Goal: Task Accomplishment & Management: Complete application form

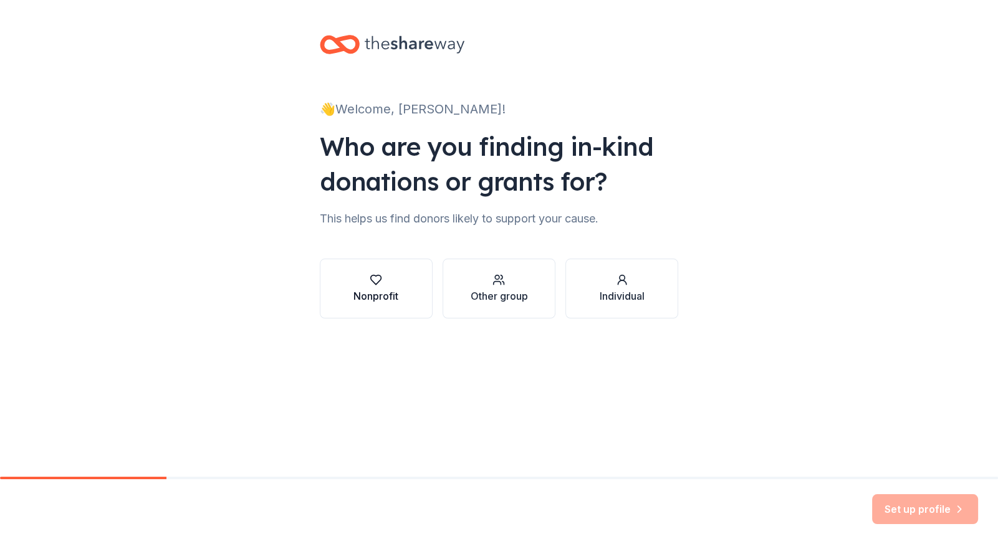
click at [382, 294] on div "Nonprofit" at bounding box center [375, 295] width 45 height 15
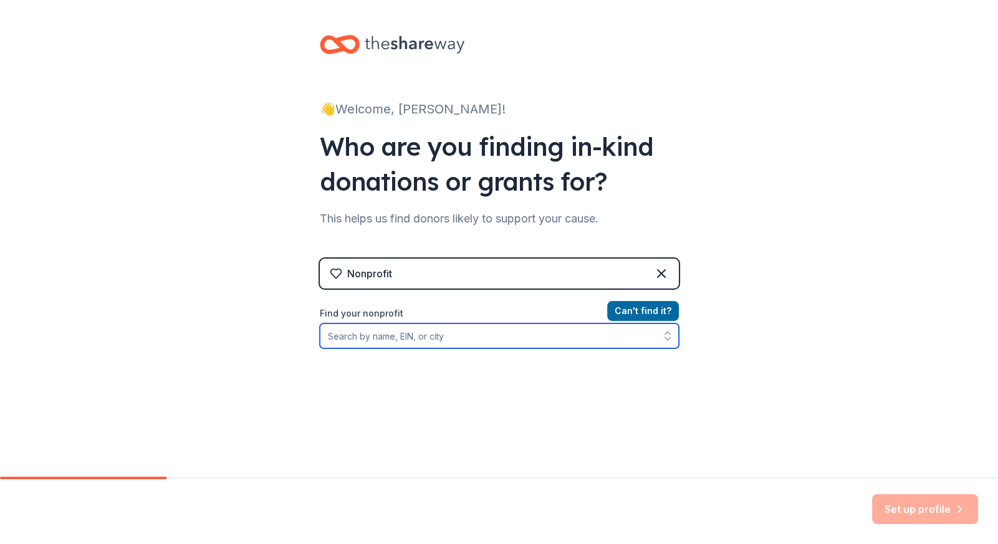
click at [394, 339] on input "Find your nonprofit" at bounding box center [499, 335] width 359 height 25
type input "[PERSON_NAME] Pomline"
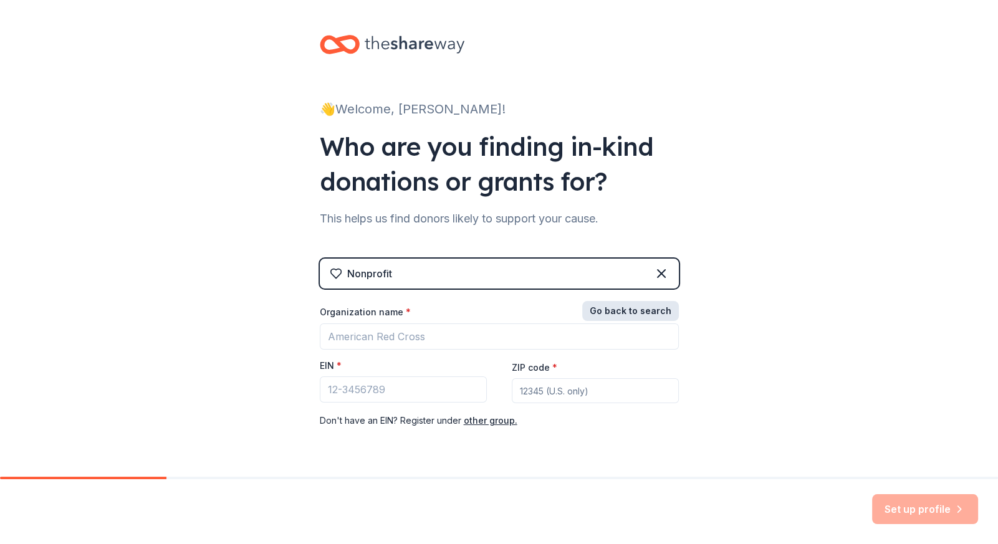
click at [647, 311] on button "Go back to search" at bounding box center [630, 311] width 97 height 20
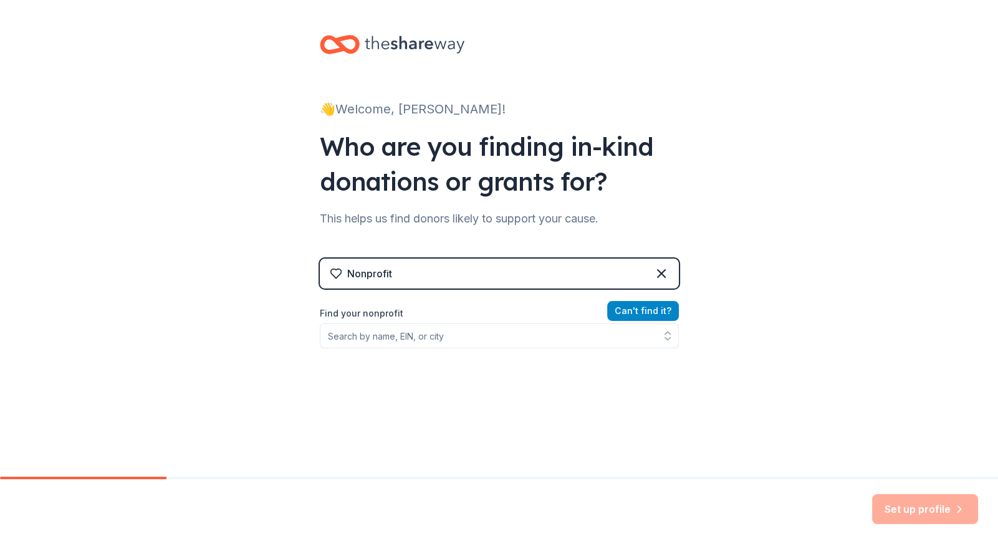
click at [629, 307] on button "Can ' t find it?" at bounding box center [643, 311] width 72 height 20
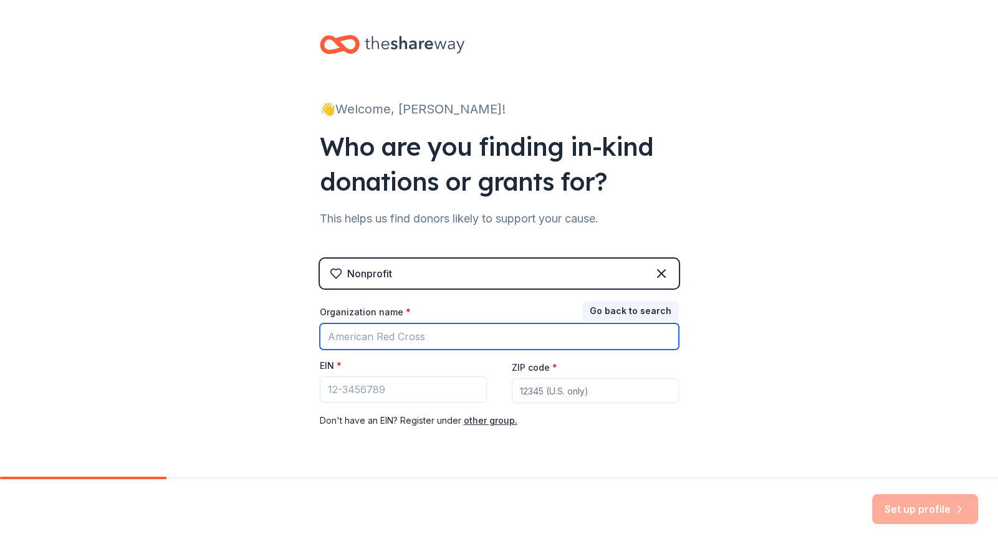
click at [346, 332] on input "Organization name *" at bounding box center [499, 336] width 359 height 26
type input "Catalina Foothills Pomline Club"
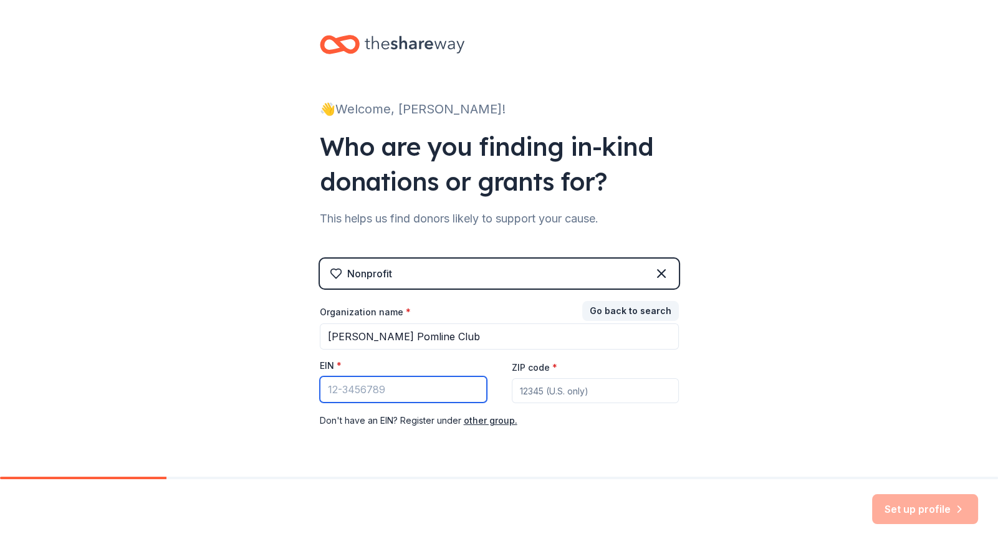
click at [335, 391] on input "EIN *" at bounding box center [403, 389] width 167 height 26
type input "84-2199691"
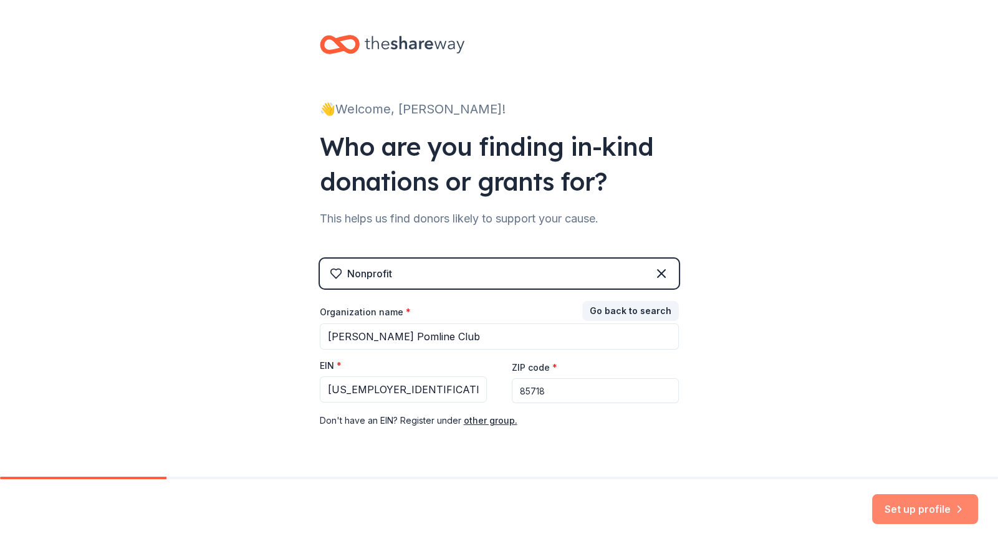
type input "85718"
click at [903, 509] on button "Set up profile" at bounding box center [925, 509] width 106 height 30
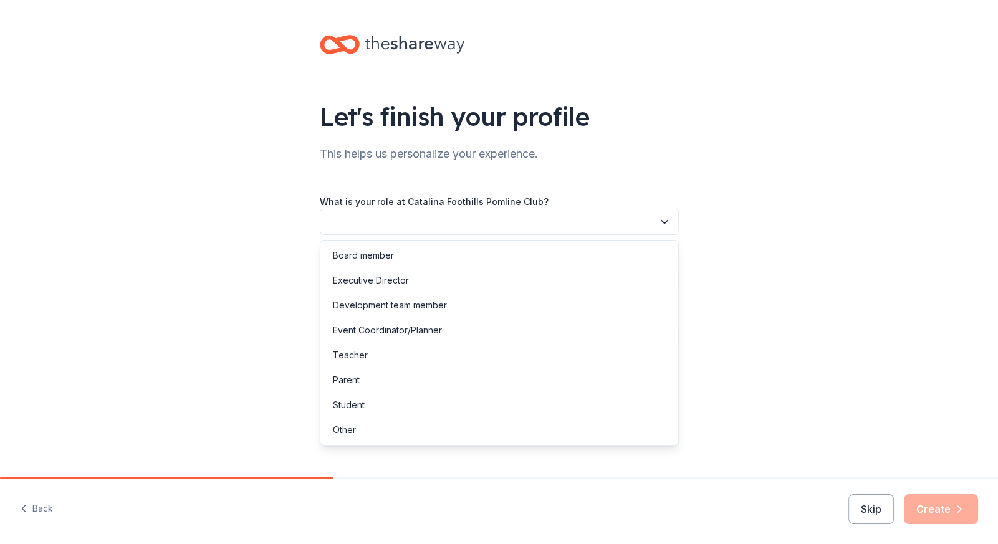
click at [619, 222] on button "button" at bounding box center [499, 222] width 359 height 26
click at [496, 255] on div "Board member" at bounding box center [499, 255] width 353 height 25
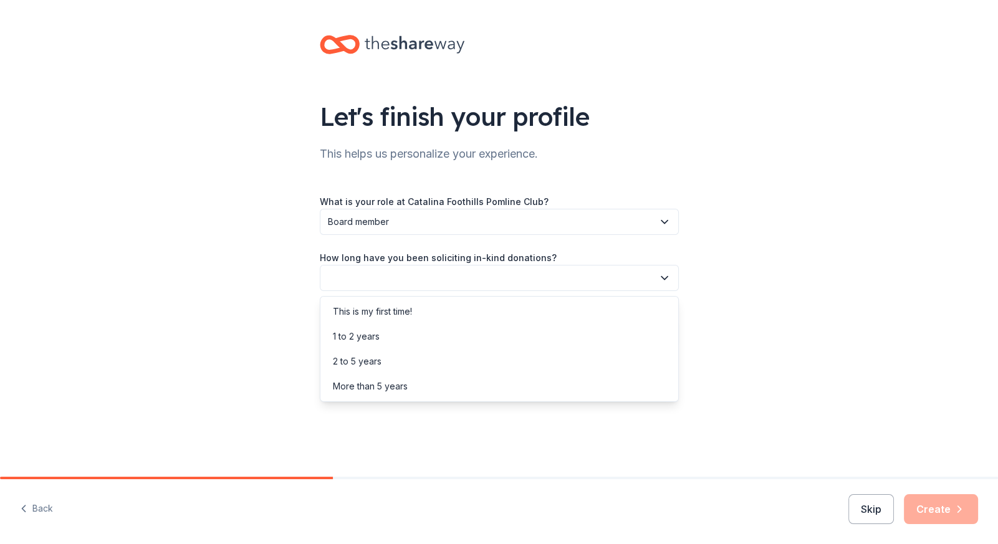
click at [468, 270] on button "button" at bounding box center [499, 278] width 359 height 26
click at [409, 312] on div "This is my first time!" at bounding box center [372, 311] width 79 height 15
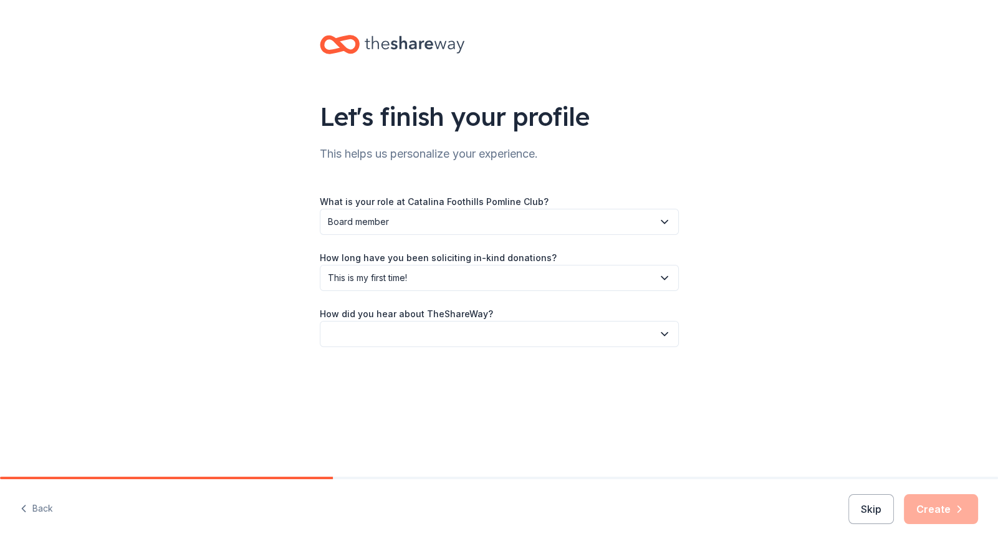
click at [395, 332] on button "button" at bounding box center [499, 334] width 359 height 26
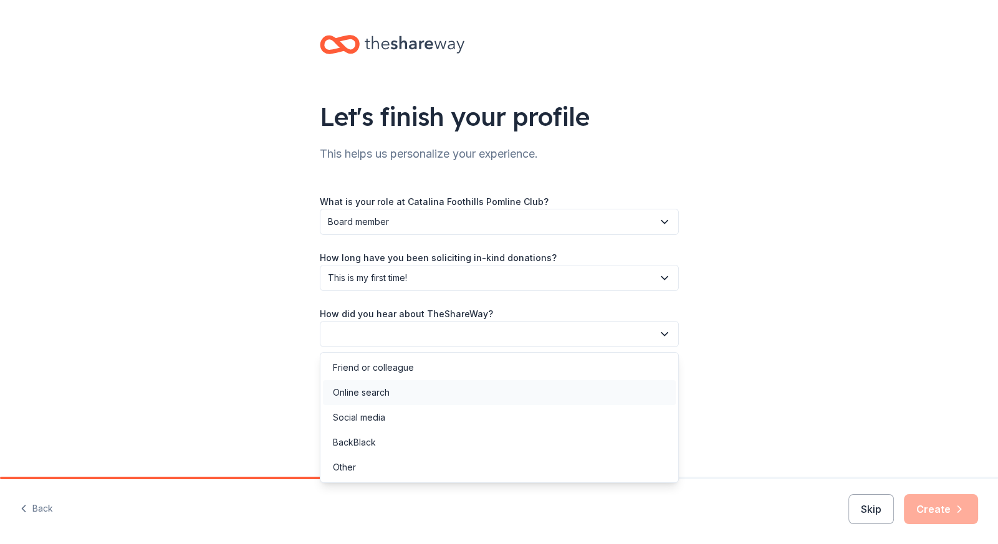
click at [376, 389] on div "Online search" at bounding box center [361, 392] width 57 height 15
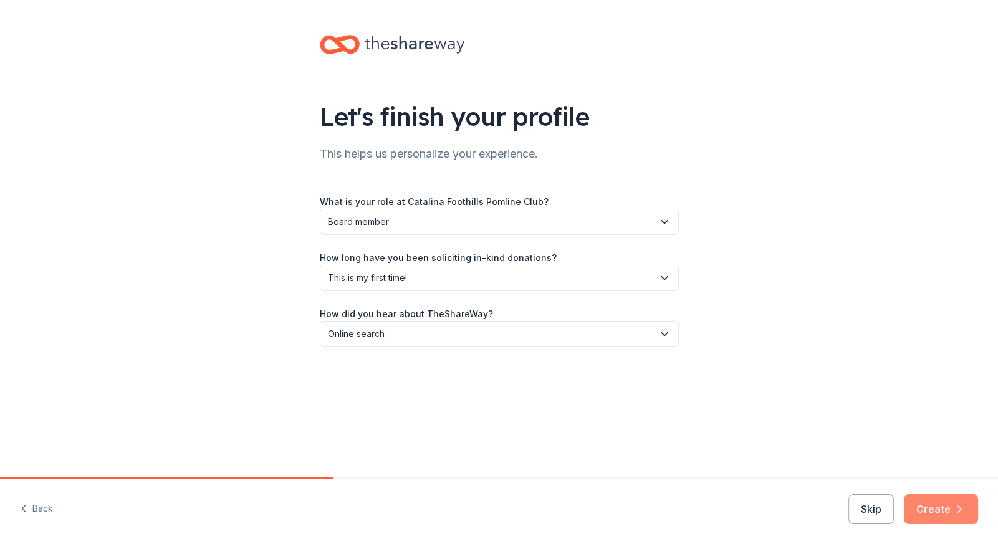
click at [938, 504] on button "Create" at bounding box center [940, 509] width 74 height 30
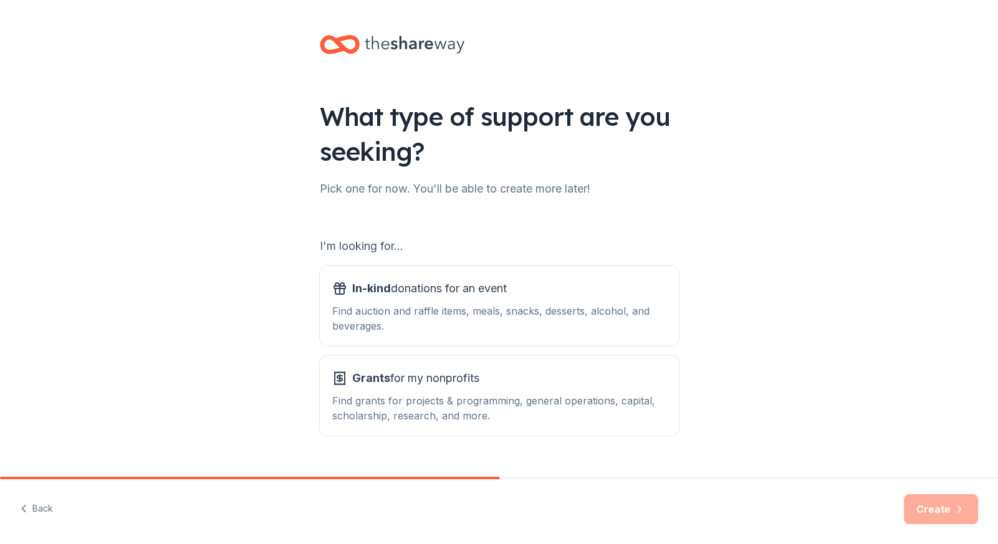
scroll to position [26, 0]
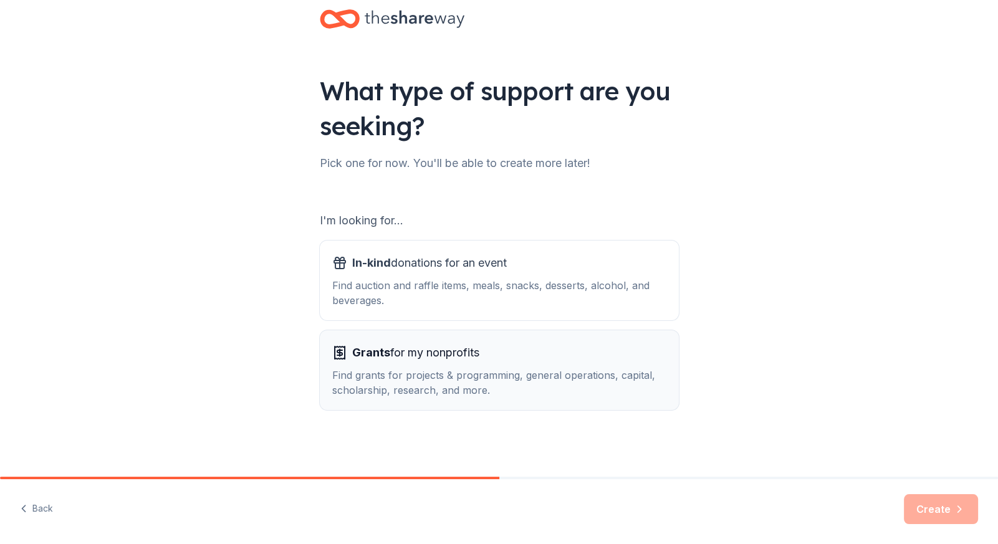
click at [572, 376] on div "Find grants for projects & programming, general operations, capital, scholarshi…" at bounding box center [499, 383] width 334 height 30
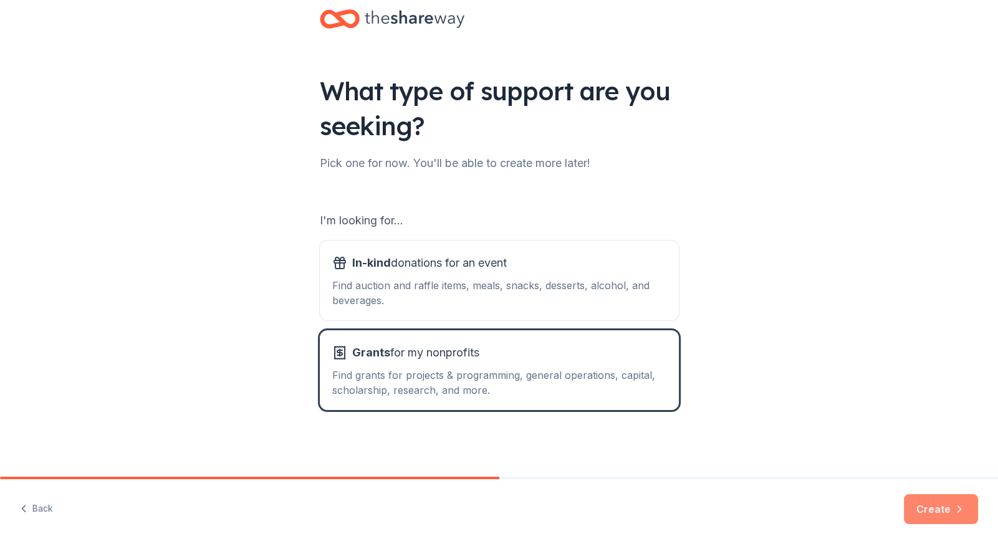
click at [928, 510] on button "Create" at bounding box center [940, 509] width 74 height 30
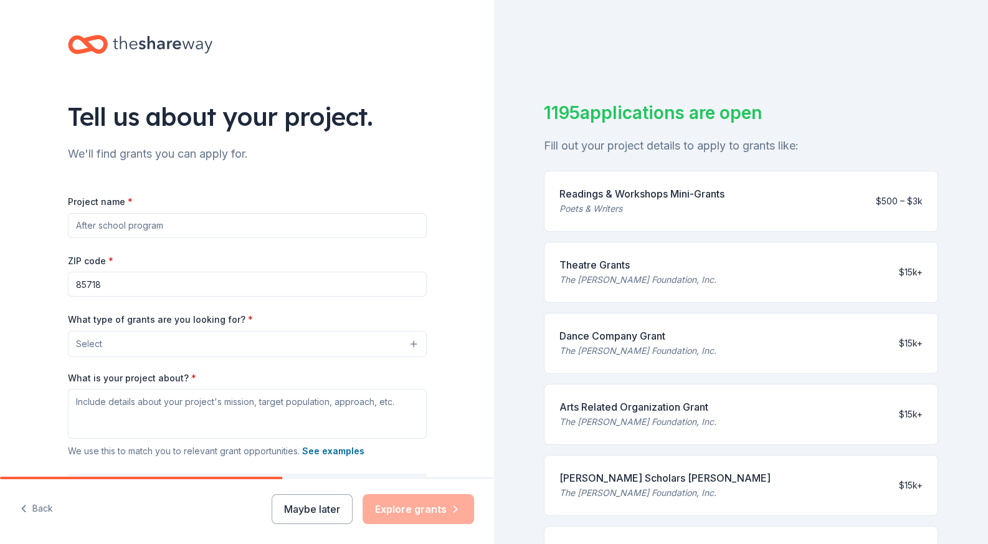
click at [134, 226] on input "Project name *" at bounding box center [247, 225] width 359 height 25
click at [34, 317] on div "Tell us about your project. We'll find grants you can apply for. Project name *…" at bounding box center [247, 298] width 494 height 596
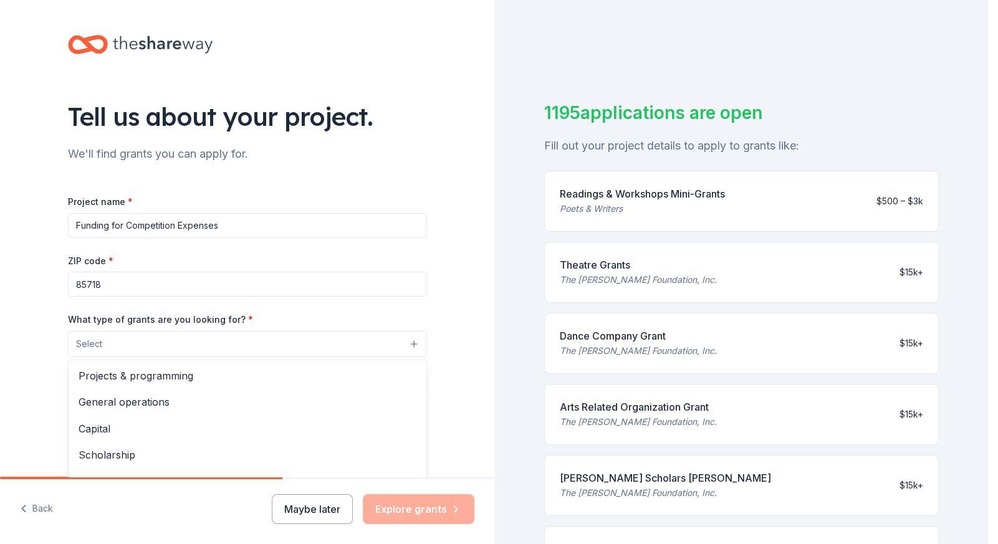
click at [93, 344] on span "Select" at bounding box center [89, 343] width 26 height 15
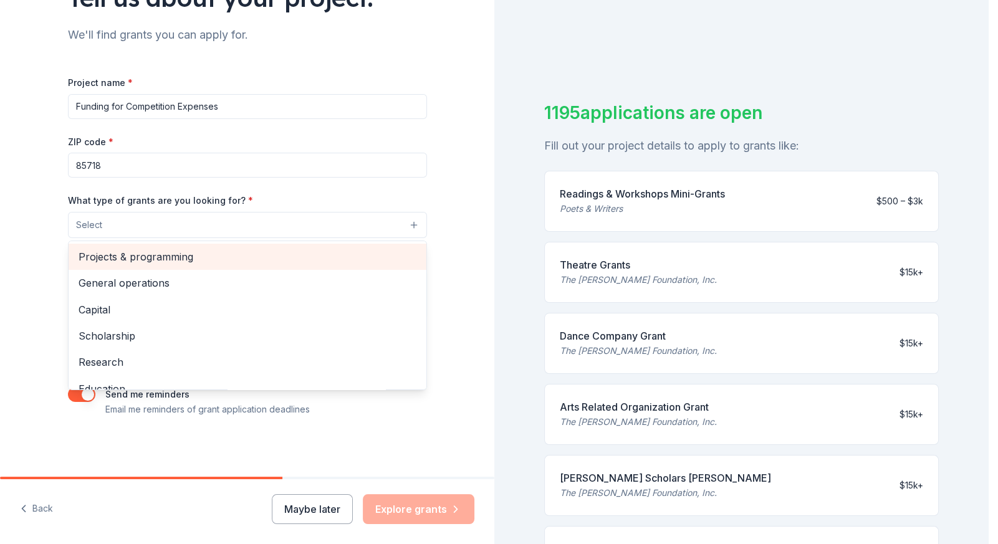
click at [126, 255] on span "Projects & programming" at bounding box center [248, 257] width 338 height 16
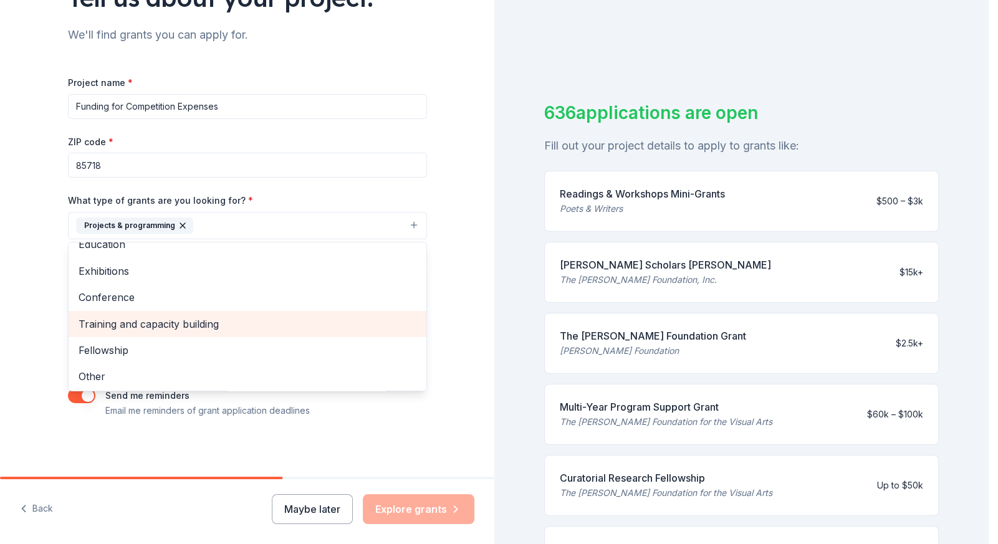
scroll to position [120, 0]
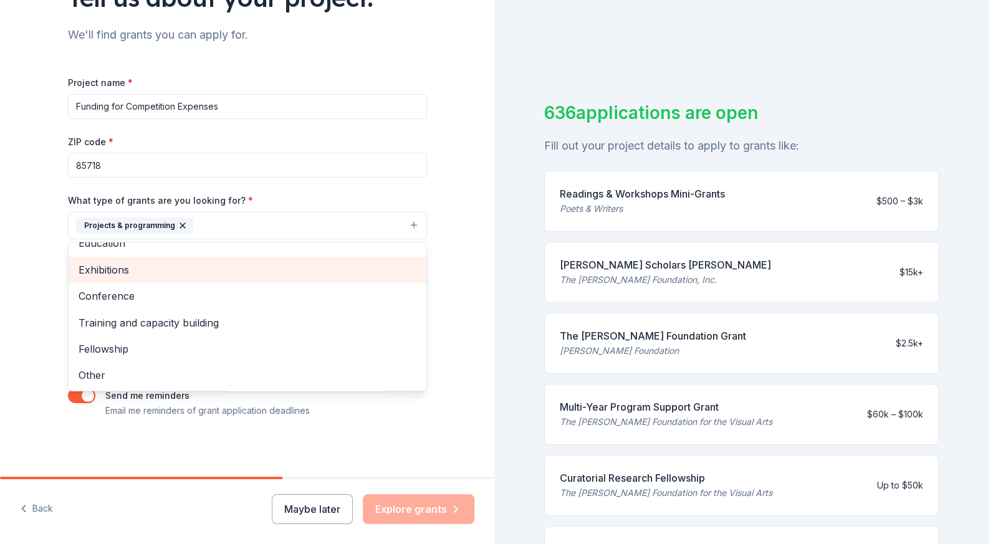
click at [107, 271] on span "Exhibitions" at bounding box center [248, 270] width 338 height 16
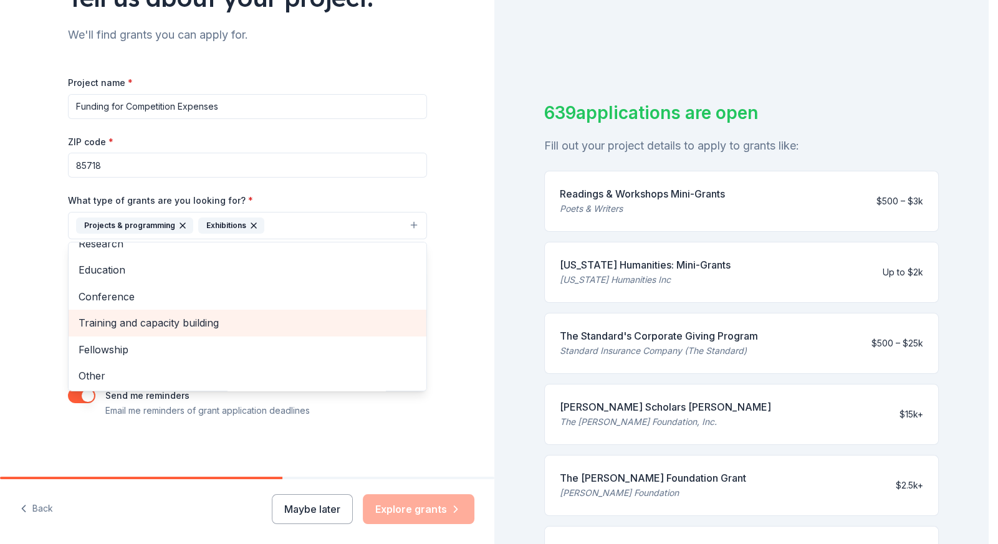
click at [101, 321] on span "Training and capacity building" at bounding box center [248, 323] width 338 height 16
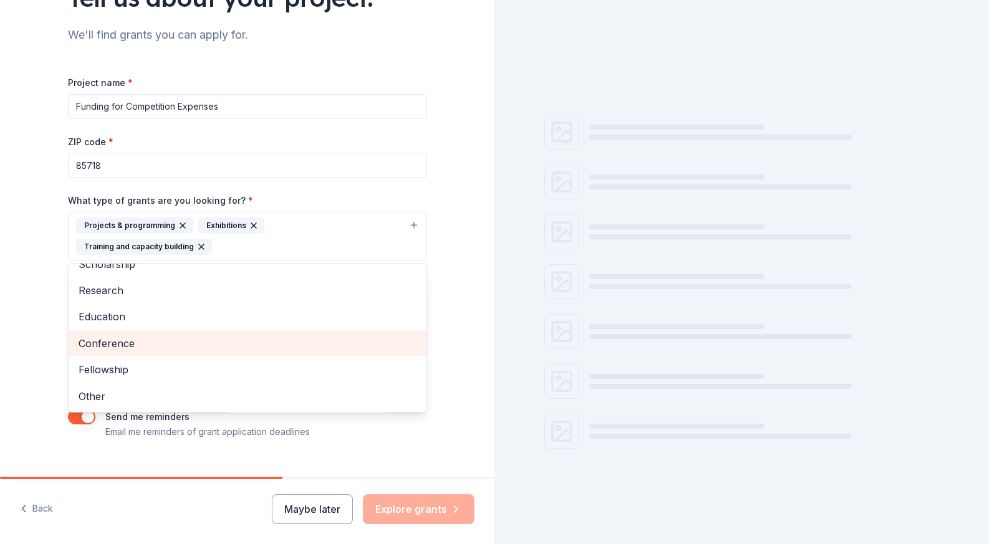
scroll to position [68, 0]
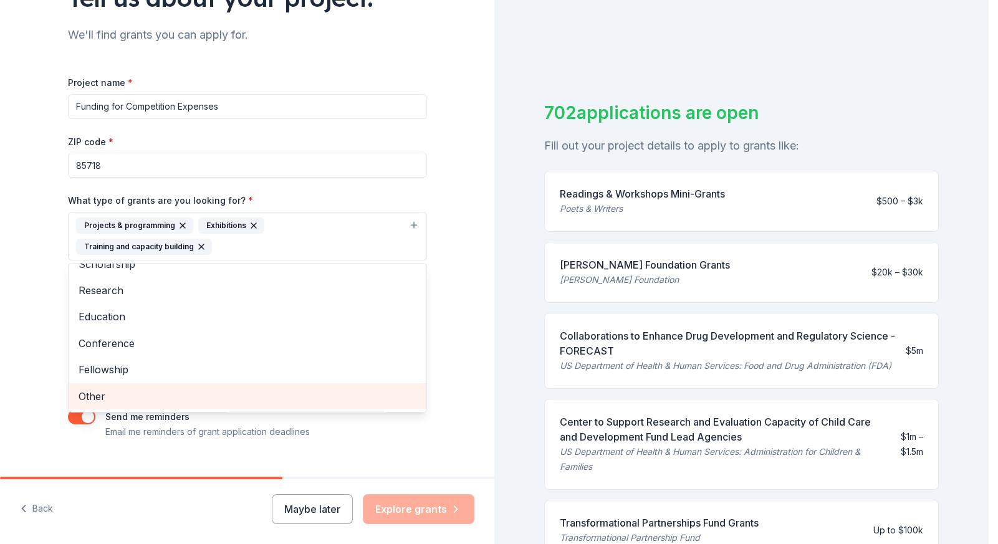
click at [93, 388] on span "Other" at bounding box center [248, 396] width 338 height 16
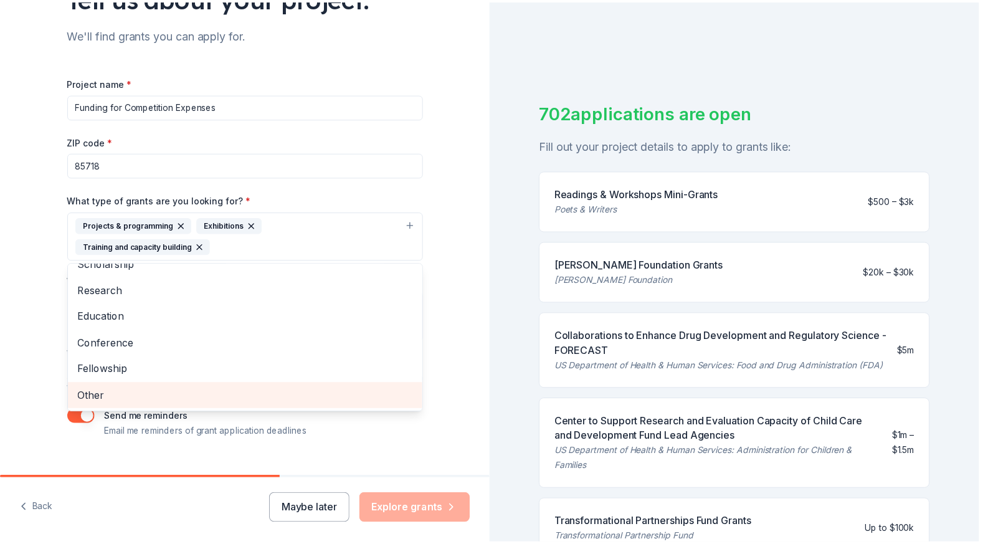
scroll to position [41, 0]
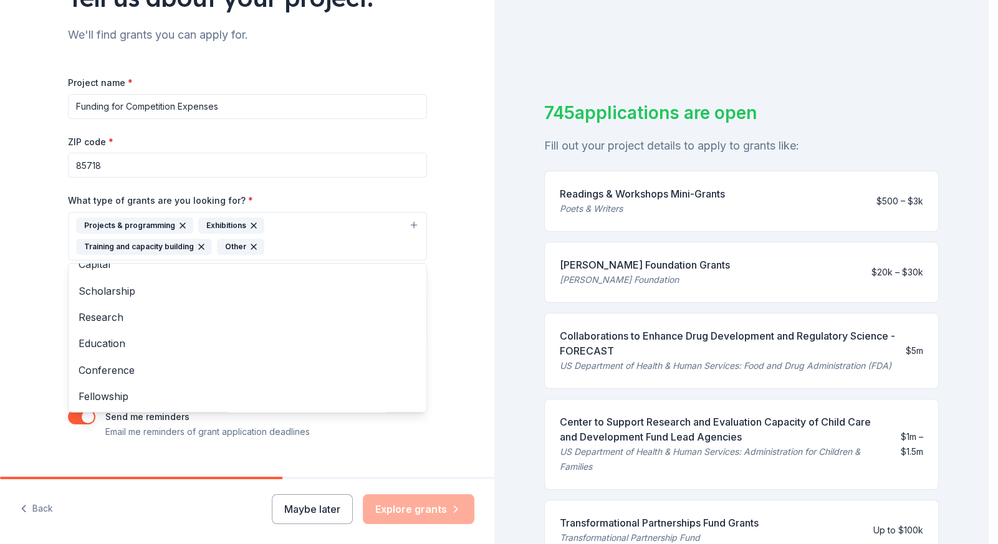
click at [23, 325] on div "Tell us about your project. We'll find grants you can apply for. Project name *…" at bounding box center [247, 190] width 494 height 618
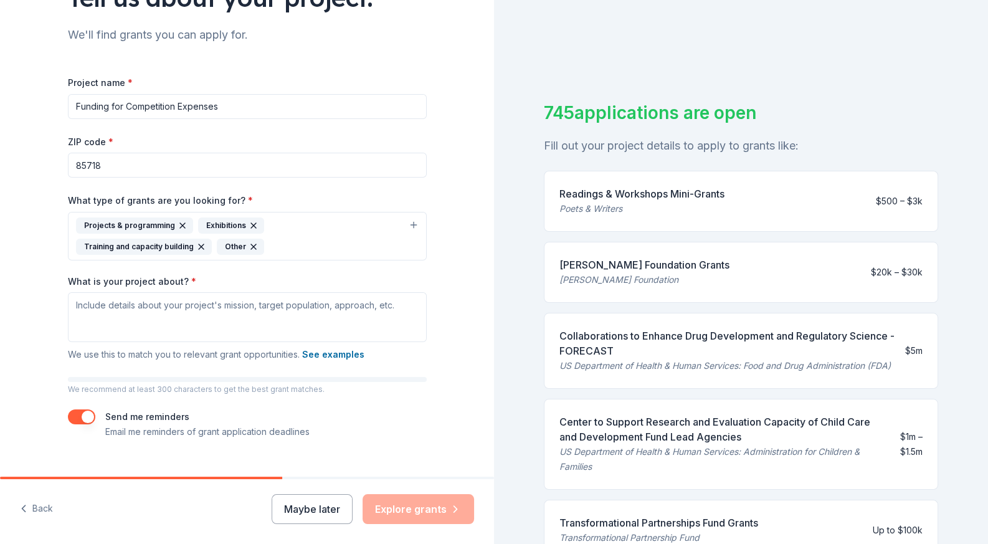
click at [227, 113] on input "Funding for Competition Expenses" at bounding box center [247, 106] width 359 height 25
drag, startPoint x: 231, startPoint y: 103, endPoint x: 59, endPoint y: 108, distance: 172.0
click at [59, 108] on div "Tell us about your project. We'll find grants you can apply for. Project name *…" at bounding box center [247, 190] width 399 height 618
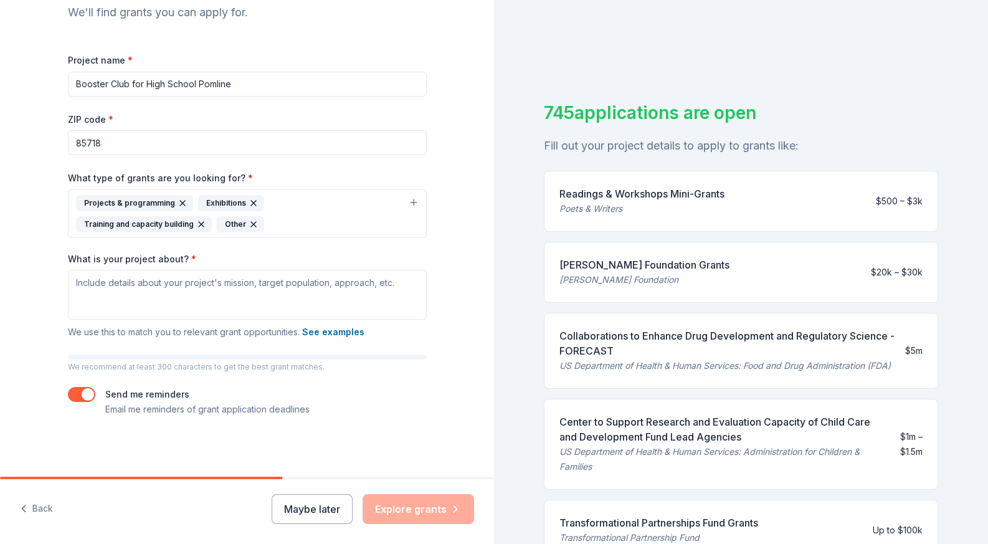
scroll to position [141, 0]
type input "Booster Club for High School Pomline"
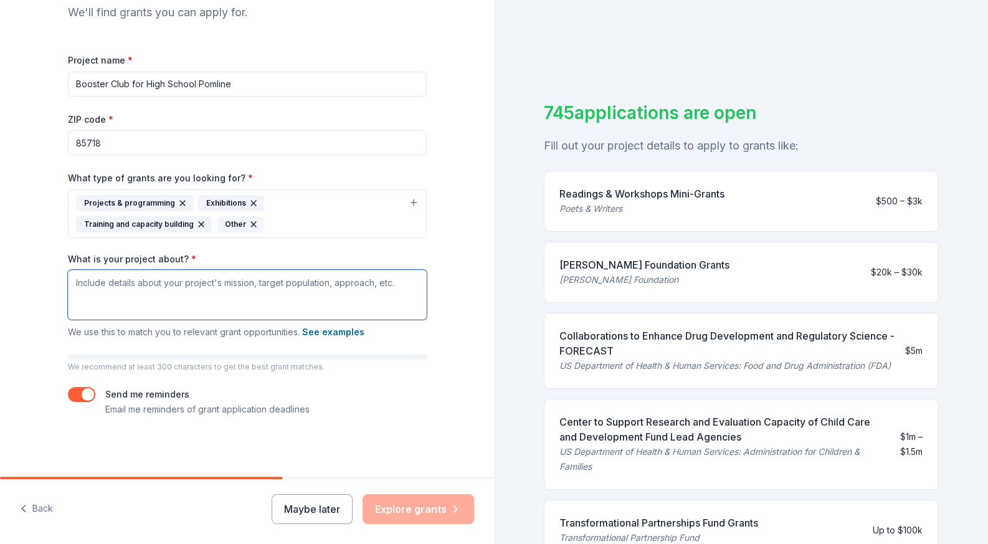
click at [116, 299] on textarea "What is your project about? *" at bounding box center [247, 295] width 359 height 50
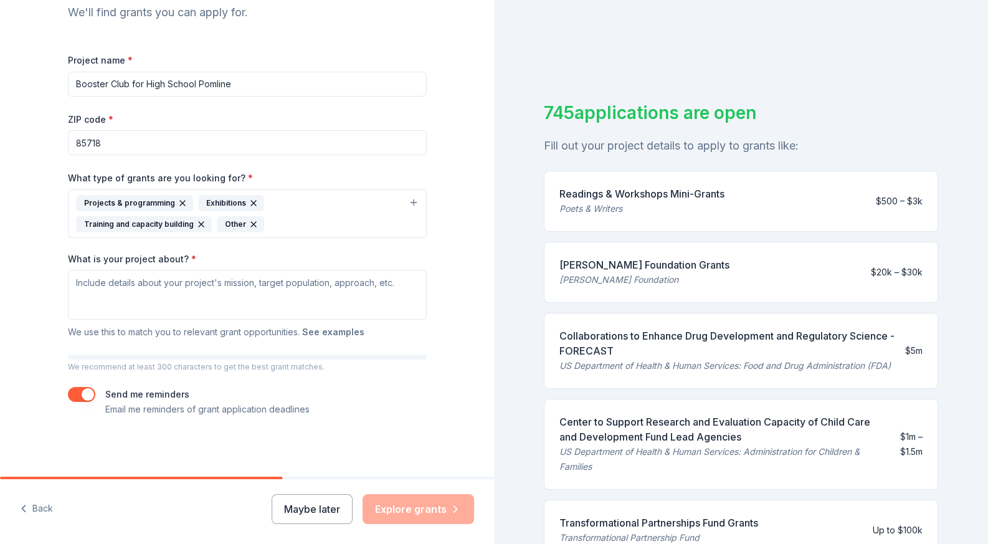
click at [338, 332] on button "See examples" at bounding box center [333, 332] width 62 height 15
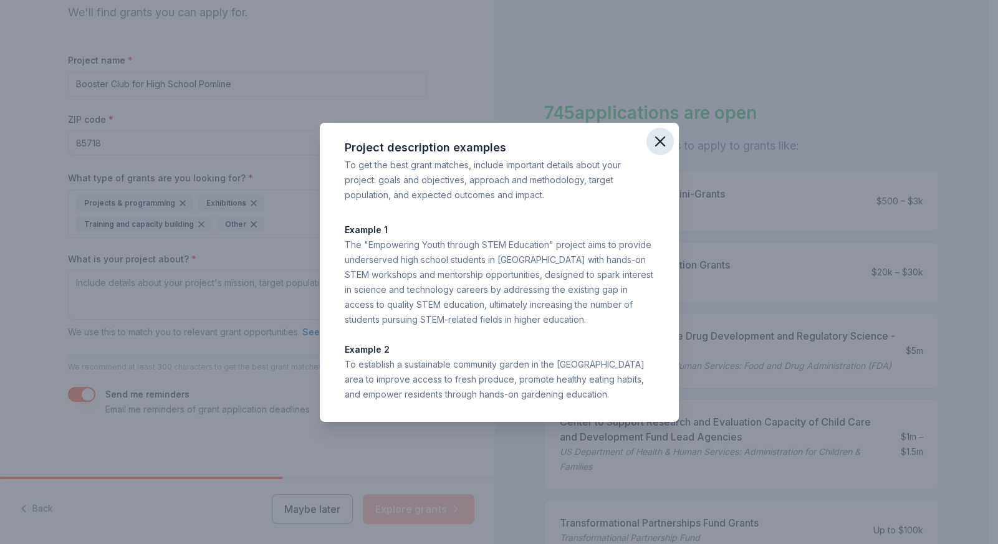
click at [658, 140] on icon "button" at bounding box center [659, 141] width 9 height 9
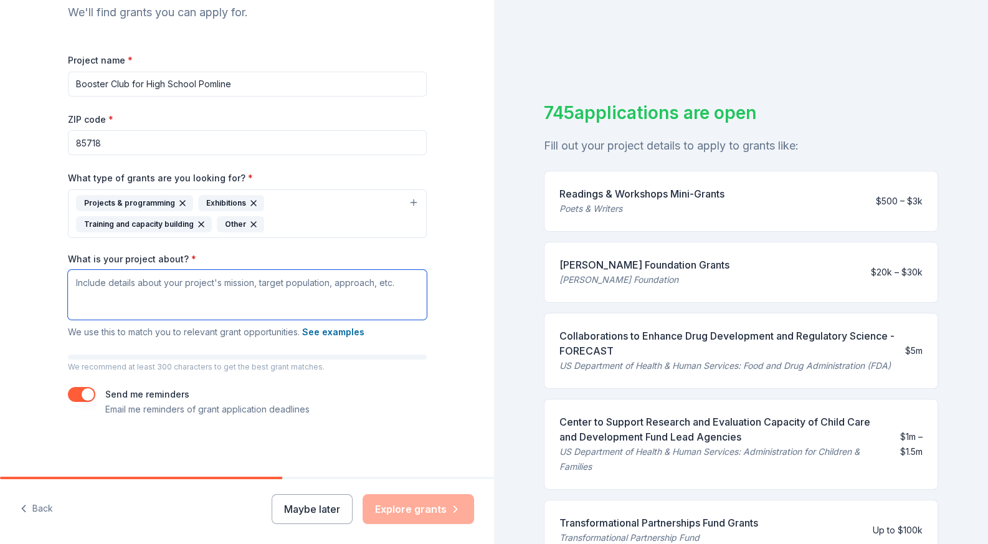
click at [102, 296] on textarea "What is your project about? *" at bounding box center [247, 295] width 359 height 50
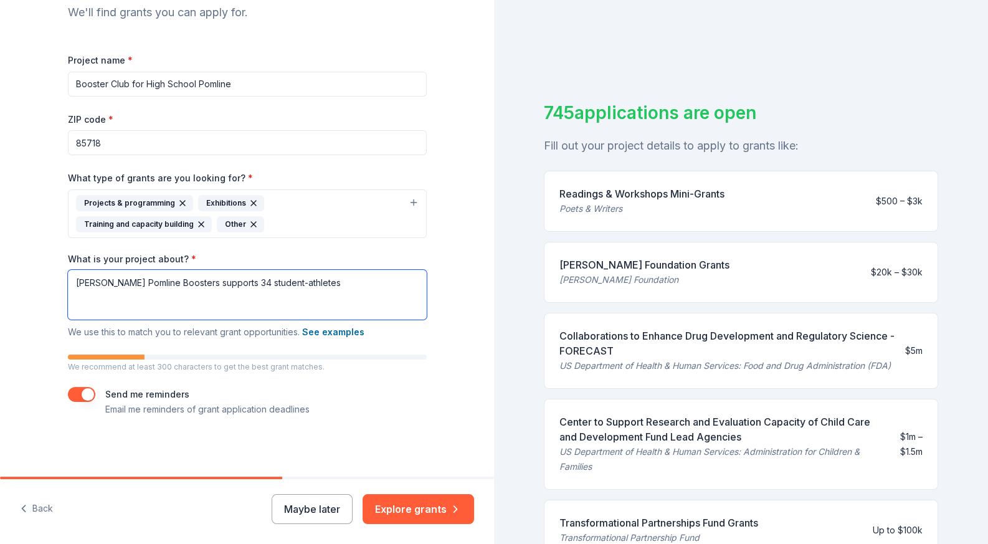
click at [268, 281] on textarea "Catalina Foothills Pomline Boosters supports 34 student-athletes" at bounding box center [247, 295] width 359 height 50
click at [402, 280] on textarea "Catalina Foothills Pomline Boosters supports 34 high school student-athletes" at bounding box center [247, 295] width 359 height 50
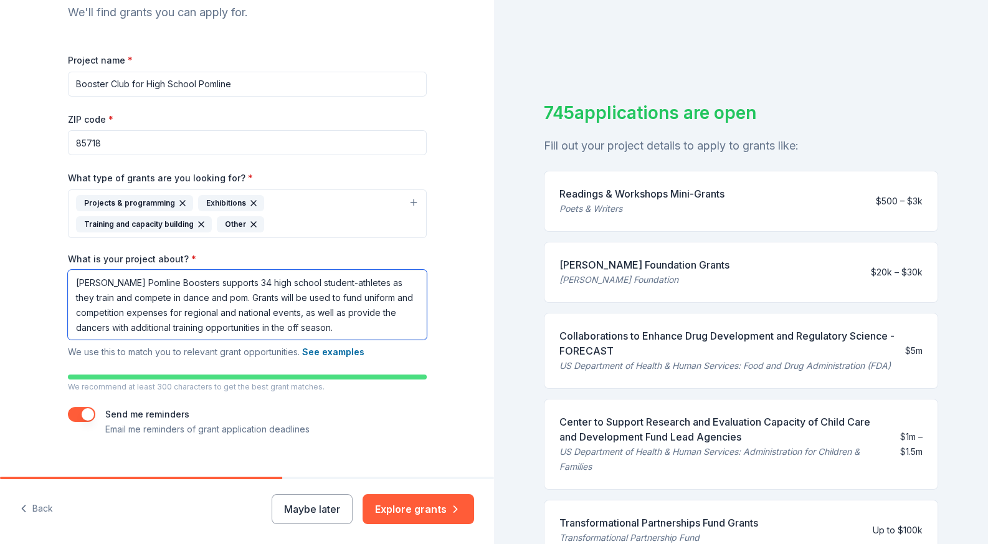
scroll to position [161, 0]
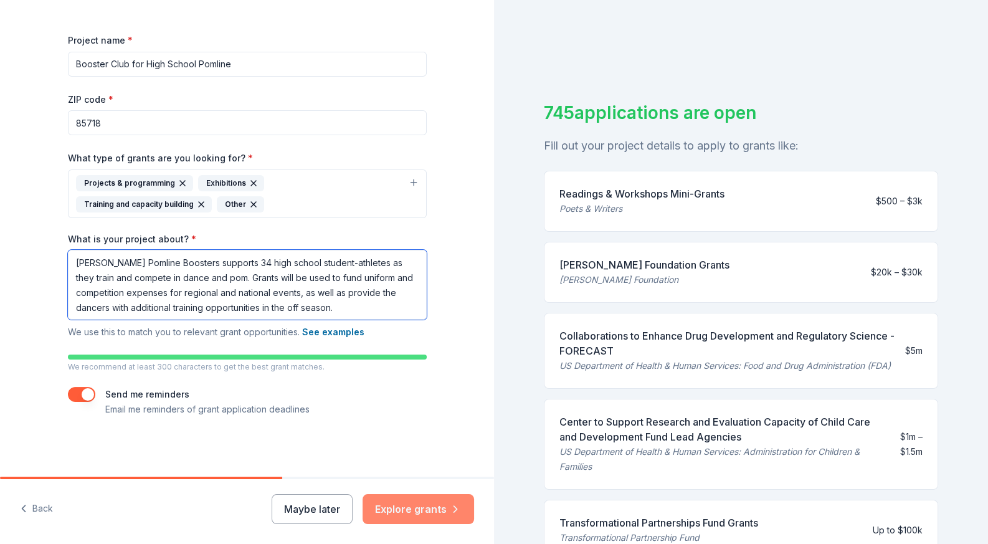
type textarea "Catalina Foothills Pomline Boosters supports 34 high school student-athletes as…"
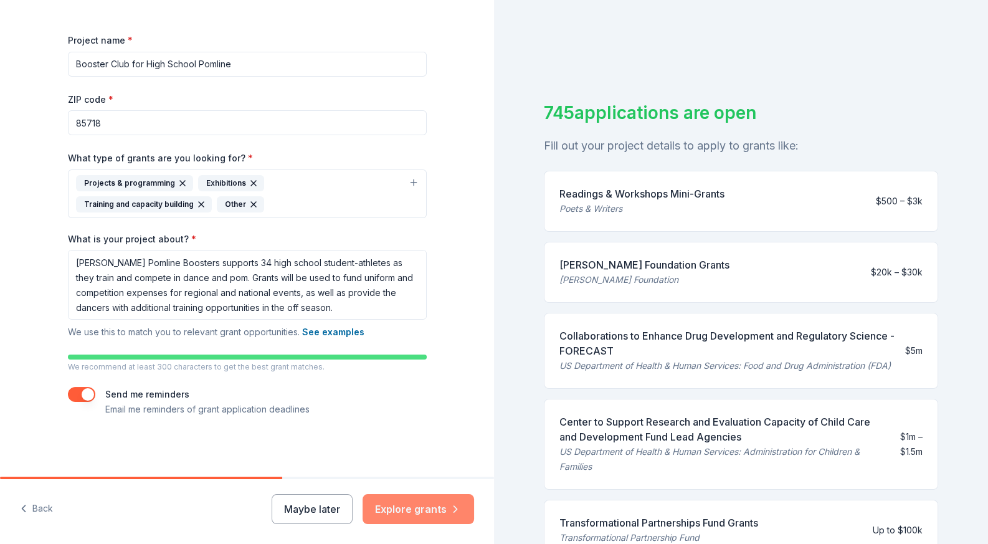
click at [404, 513] on button "Explore grants" at bounding box center [419, 509] width 112 height 30
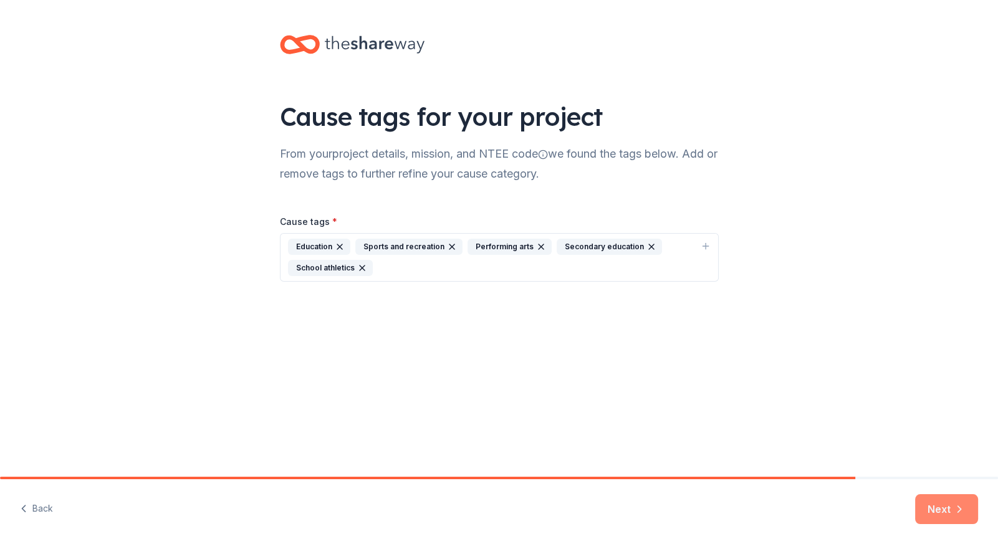
click at [929, 505] on button "Next" at bounding box center [946, 509] width 63 height 30
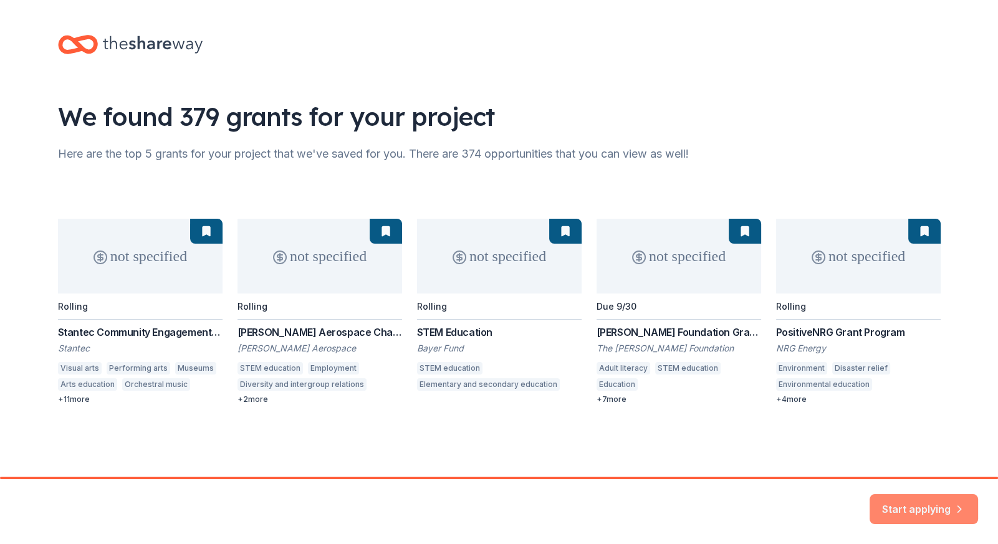
click at [913, 505] on button "Start applying" at bounding box center [923, 502] width 108 height 30
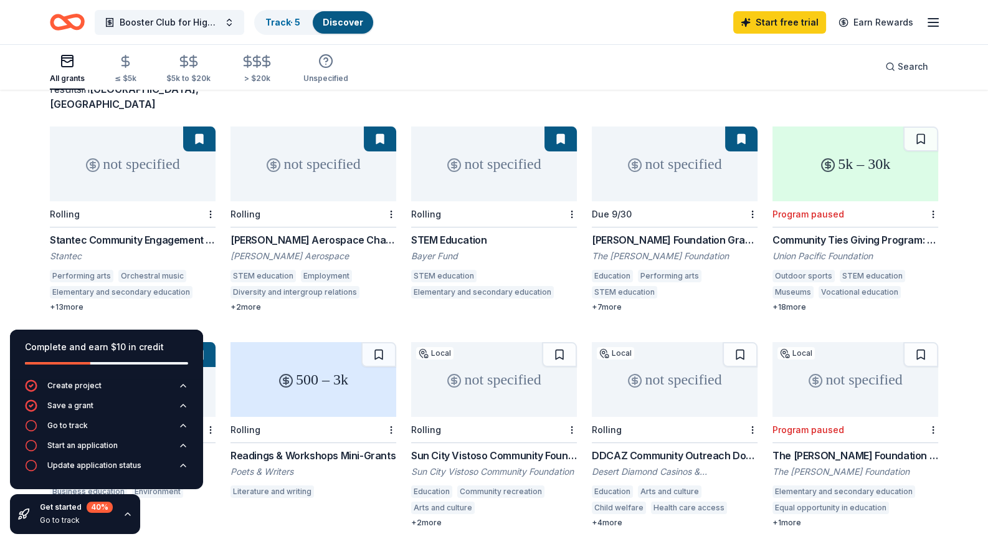
scroll to position [97, 0]
click at [126, 232] on div "Stantec Community Engagement Grant" at bounding box center [133, 239] width 166 height 15
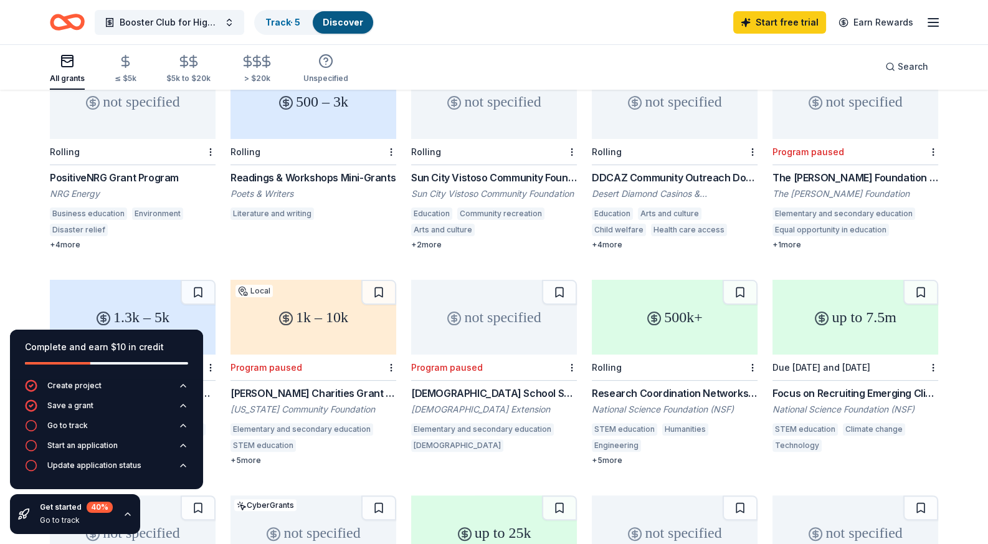
scroll to position [376, 0]
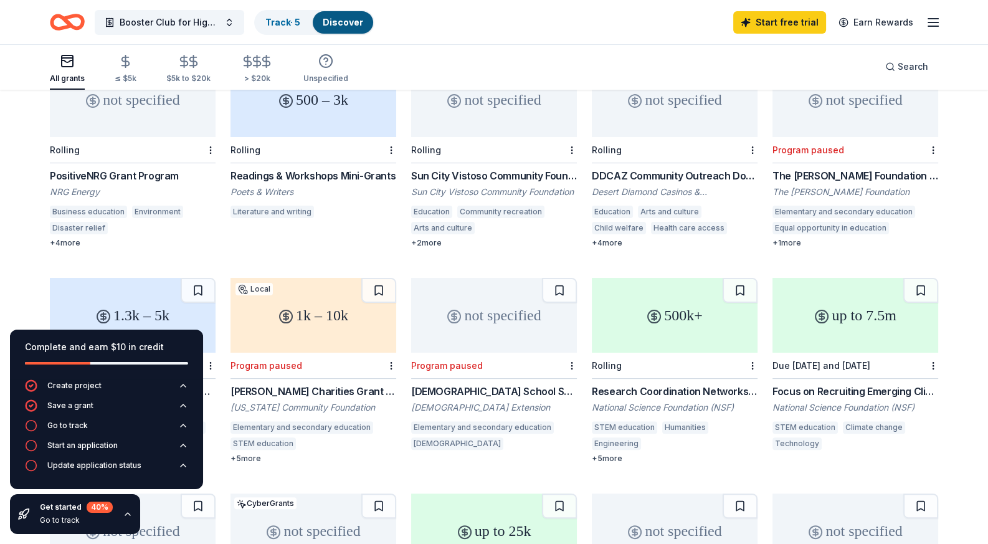
click at [659, 168] on div "DDCAZ Community Outreach Donations" at bounding box center [675, 175] width 166 height 15
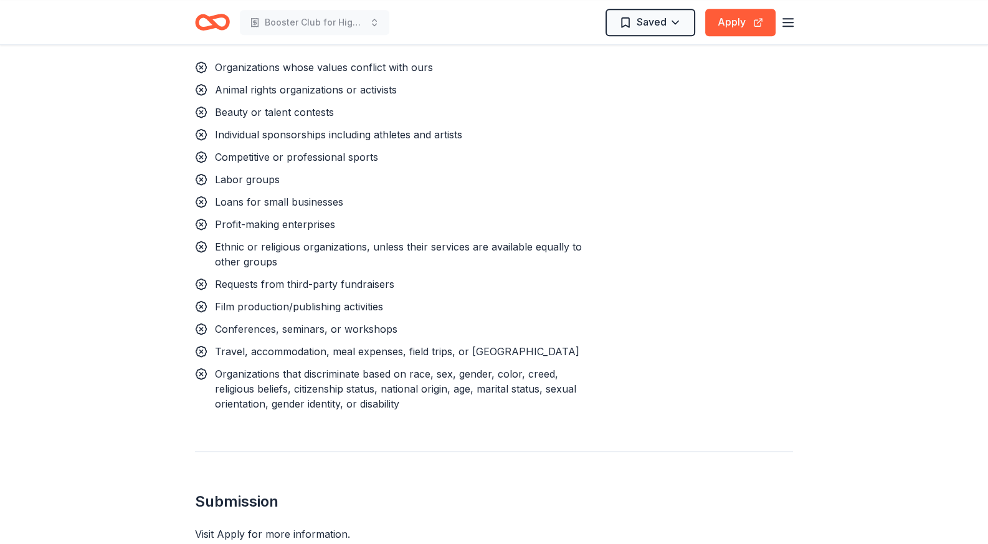
scroll to position [1233, 0]
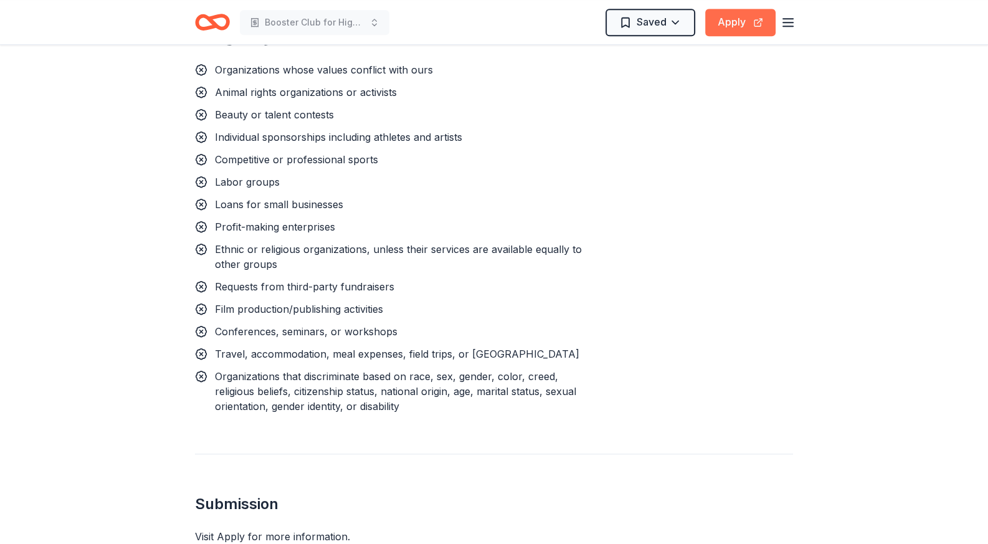
click at [740, 16] on button "Apply" at bounding box center [740, 22] width 70 height 27
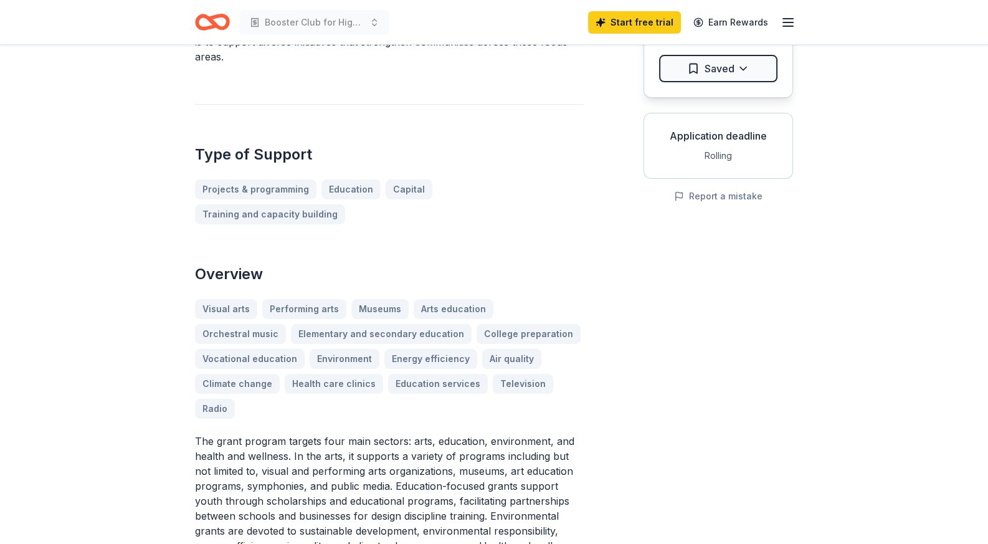
scroll to position [0, 0]
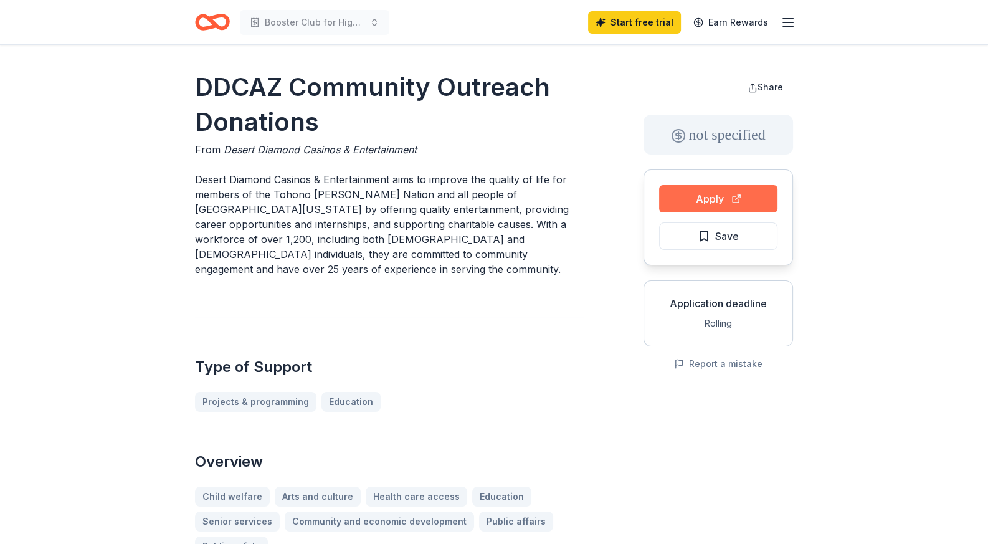
click at [713, 195] on button "Apply" at bounding box center [718, 198] width 118 height 27
click at [718, 188] on button "Apply" at bounding box center [718, 198] width 118 height 27
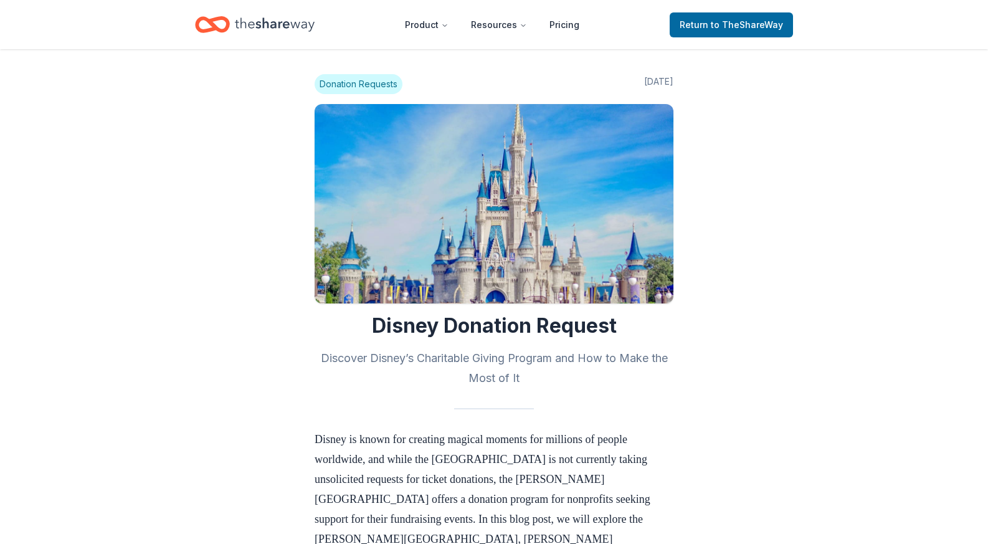
scroll to position [657, 0]
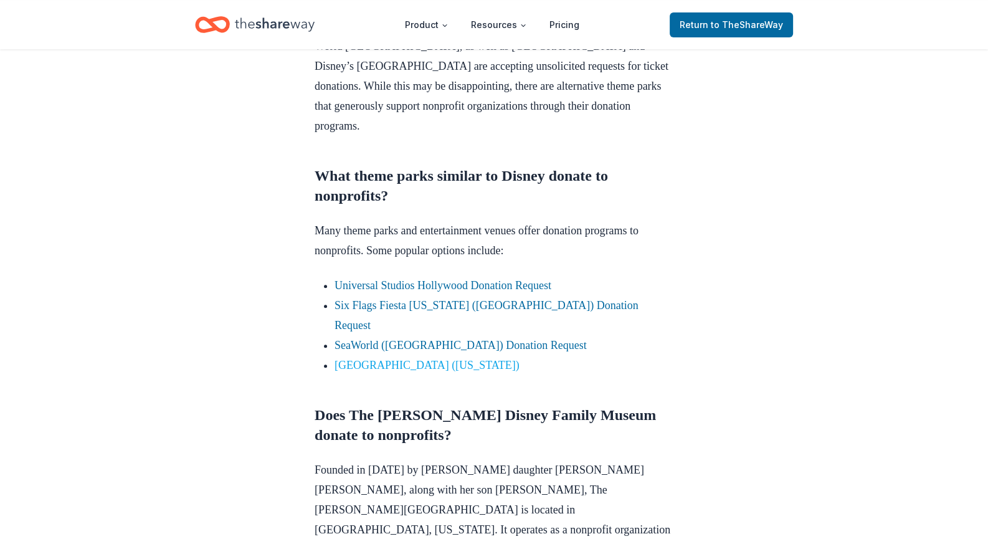
click at [421, 359] on link "LEGOLAND Resort (Florida)" at bounding box center [427, 365] width 185 height 12
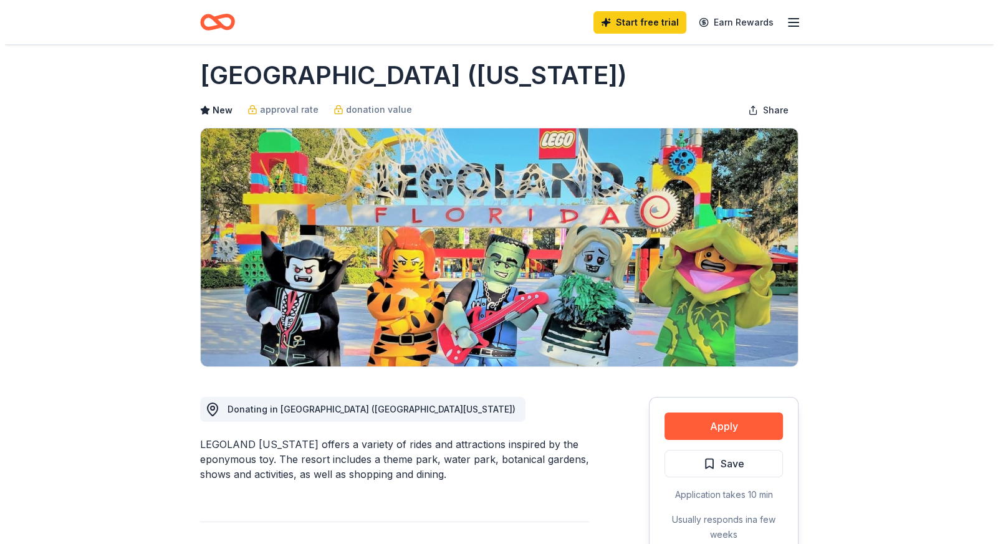
scroll to position [12, 0]
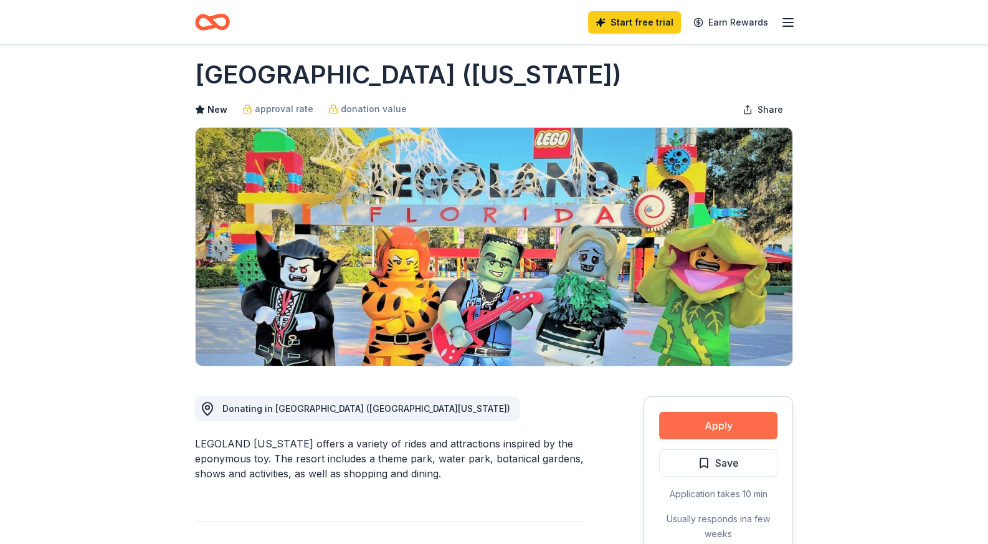
click at [705, 422] on button "Apply" at bounding box center [718, 425] width 118 height 27
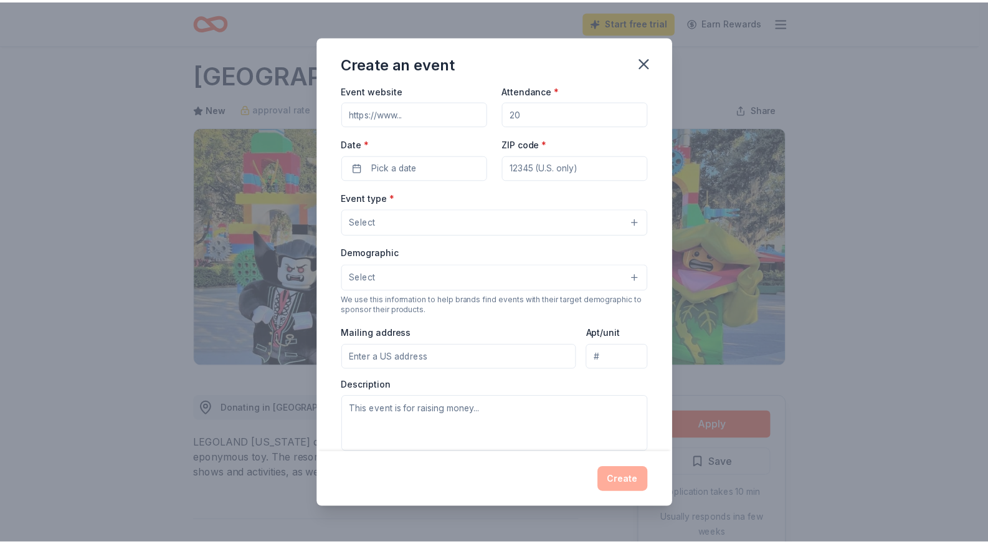
scroll to position [0, 0]
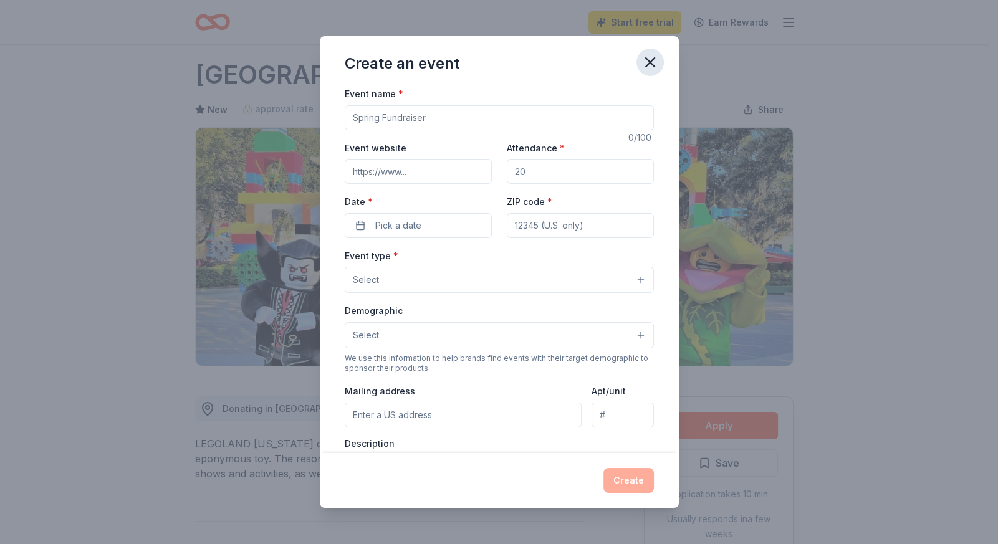
click at [645, 55] on icon "button" at bounding box center [649, 62] width 17 height 17
